Goal: Transaction & Acquisition: Obtain resource

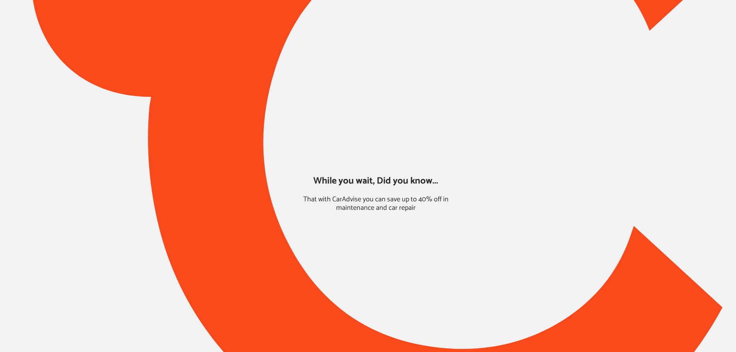
type input "*****"
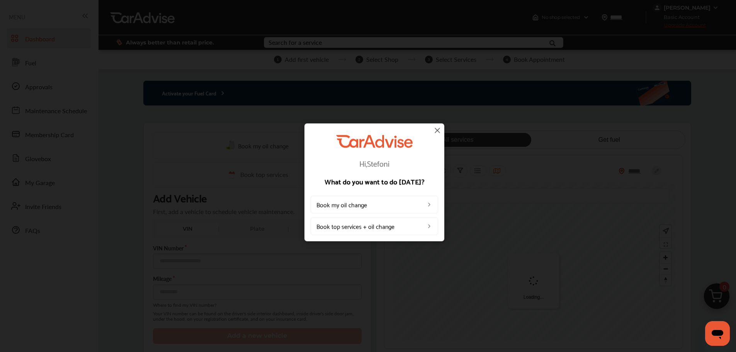
click at [440, 131] on img at bounding box center [437, 130] width 9 height 9
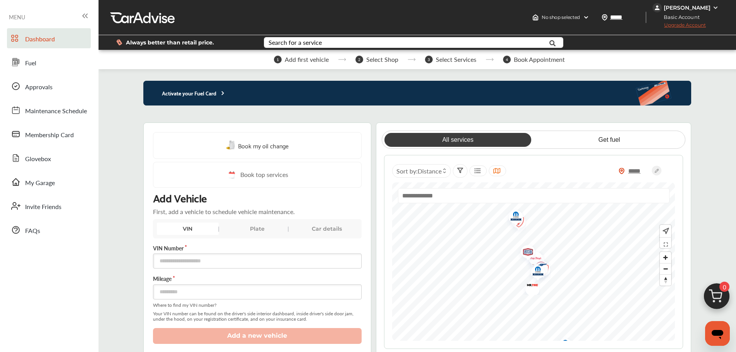
click at [194, 91] on p "Activate your Fuel Card" at bounding box center [184, 93] width 83 height 9
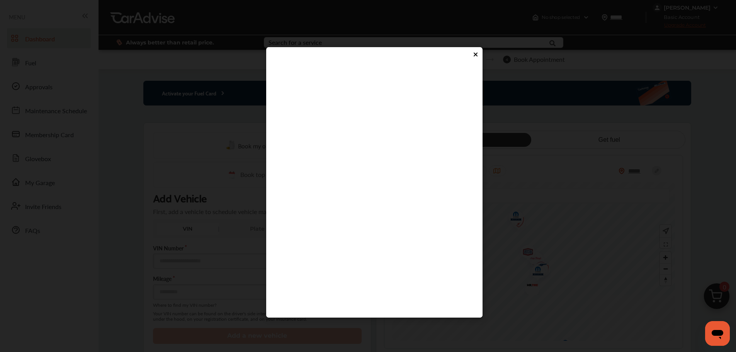
click at [352, 211] on flutter-view at bounding box center [374, 183] width 201 height 232
type input "****"
click at [350, 231] on flutter-view at bounding box center [374, 183] width 201 height 232
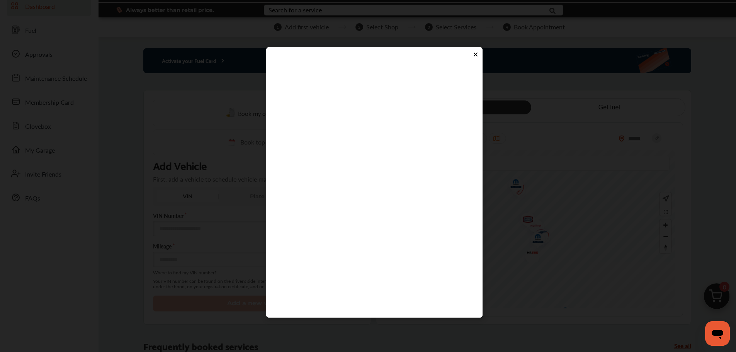
scroll to position [39, 0]
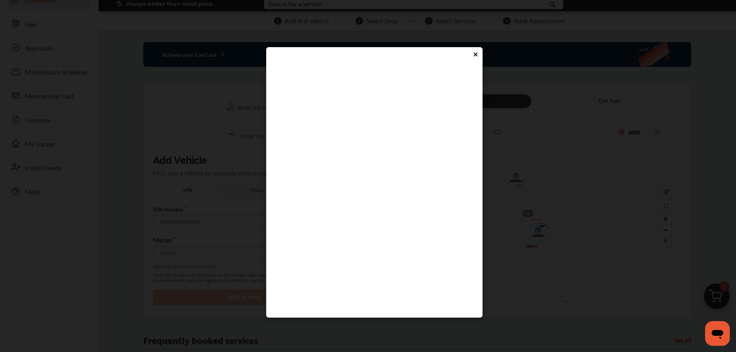
click at [475, 55] on icon at bounding box center [475, 54] width 3 height 3
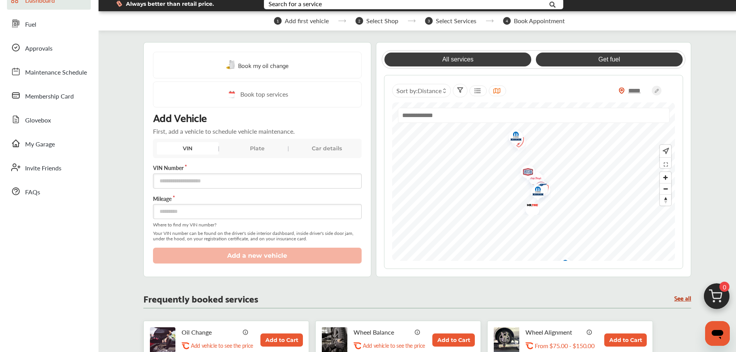
click at [602, 59] on link "Get fuel" at bounding box center [609, 60] width 147 height 14
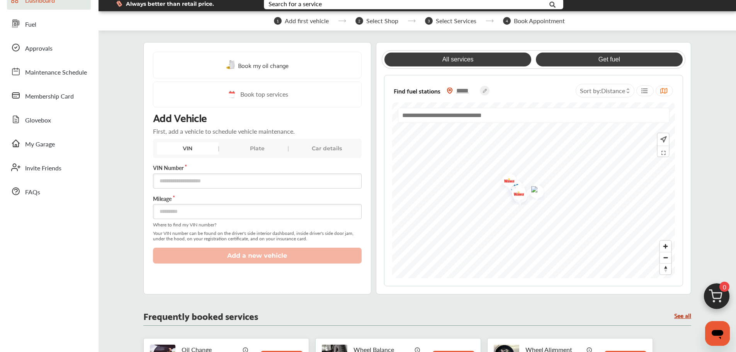
click at [456, 60] on link "All services" at bounding box center [458, 60] width 147 height 14
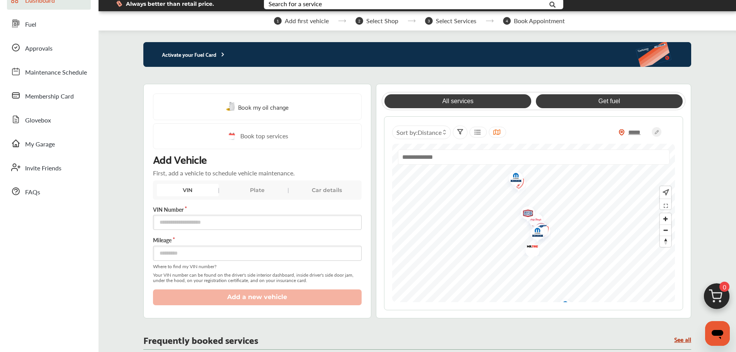
click at [569, 95] on link "Get fuel" at bounding box center [609, 101] width 147 height 14
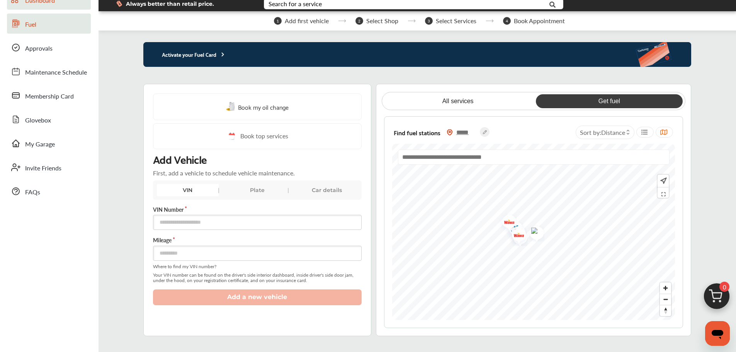
click at [28, 24] on span "Fuel" at bounding box center [30, 25] width 11 height 10
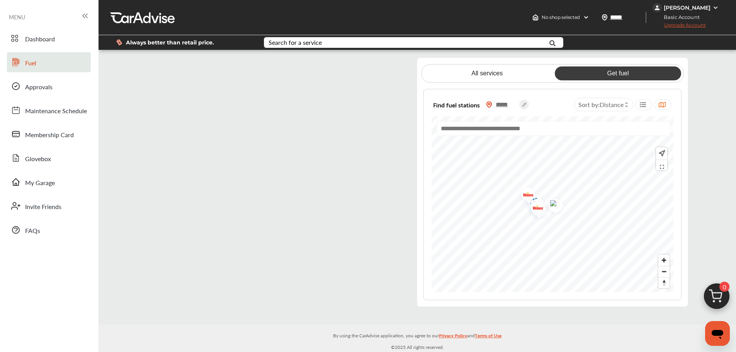
click at [695, 9] on div "[PERSON_NAME]" at bounding box center [687, 7] width 47 height 7
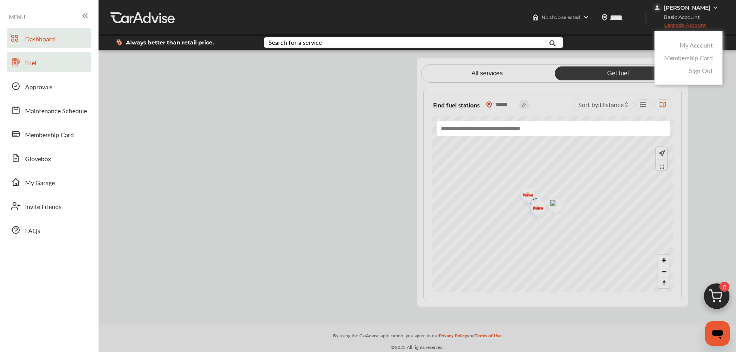
click at [31, 39] on span "Dashboard" at bounding box center [40, 39] width 30 height 10
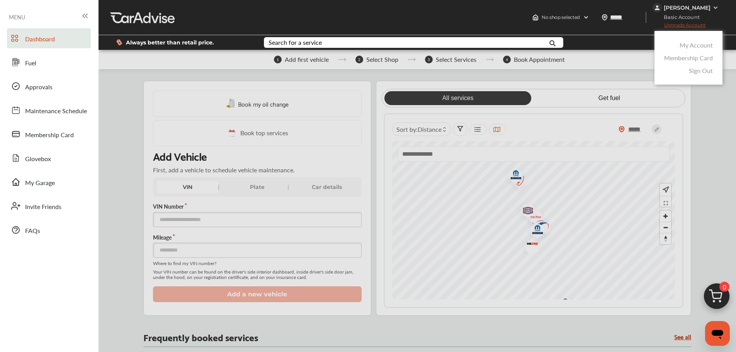
click at [631, 46] on div at bounding box center [652, 42] width 148 height 15
click at [593, 32] on div "Always better than retail price. Search for a service Search for... All Common …" at bounding box center [417, 42] width 615 height 27
click at [400, 15] on div at bounding box center [368, 195] width 736 height 391
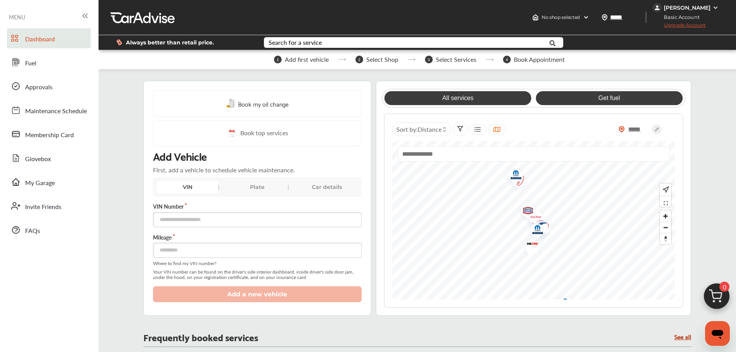
click at [611, 99] on link "Get fuel" at bounding box center [609, 98] width 147 height 14
